Goal: Information Seeking & Learning: Learn about a topic

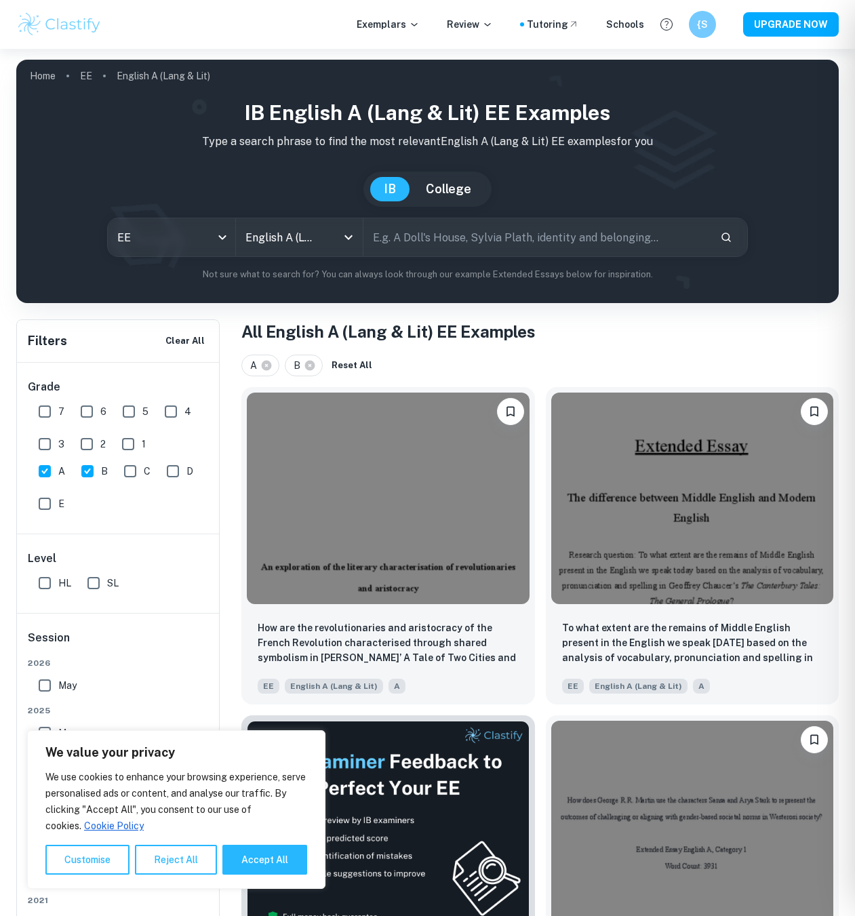
click at [470, 249] on input "text" at bounding box center [536, 237] width 346 height 38
type input "hobbit"
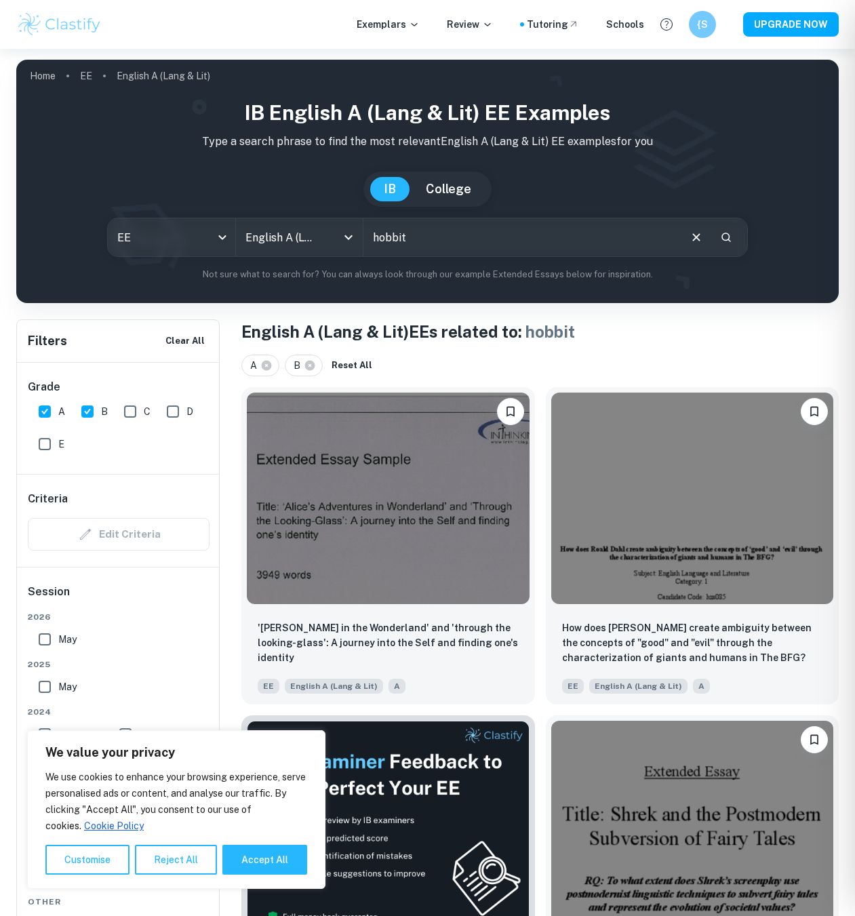
click at [470, 237] on input "hobbit" at bounding box center [520, 237] width 314 height 38
click at [693, 236] on icon "Clear" at bounding box center [696, 237] width 15 height 15
